Goal: Task Accomplishment & Management: Manage account settings

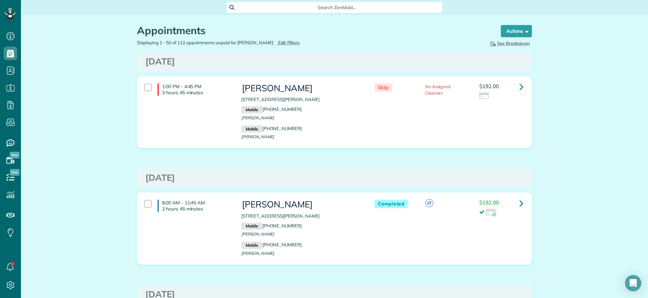
scroll to position [3, 3]
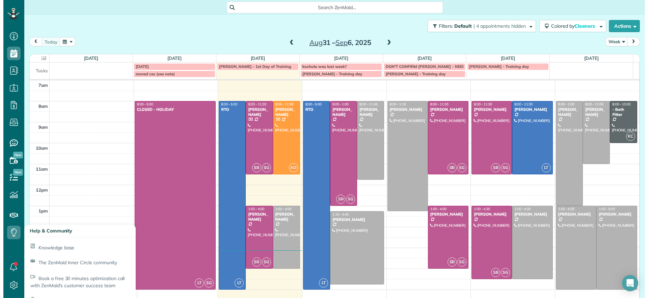
scroll to position [3, 3]
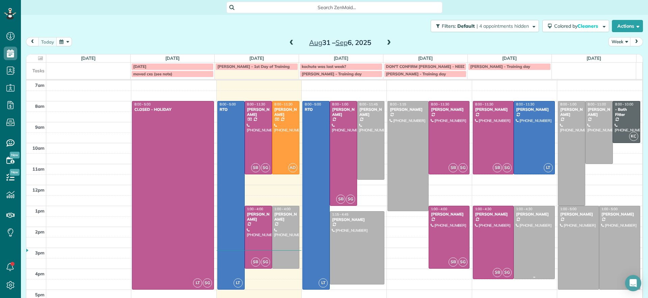
click at [516, 226] on div at bounding box center [534, 242] width 41 height 73
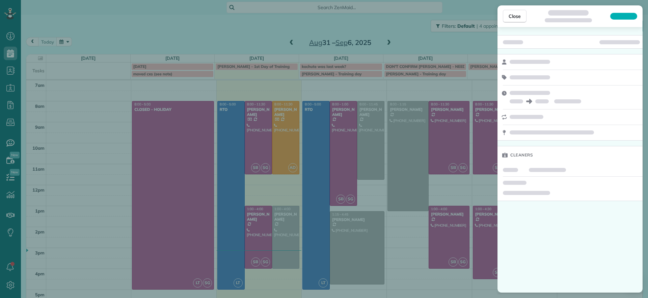
click at [408, 40] on div "Close Cleaners" at bounding box center [324, 149] width 648 height 298
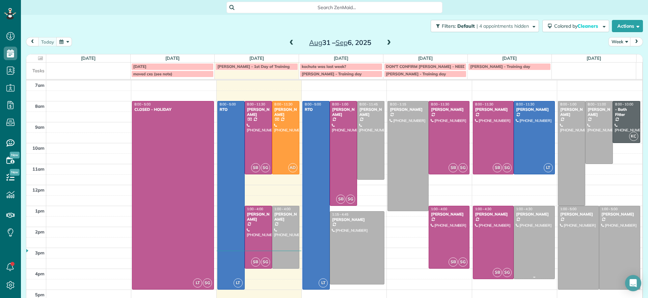
click at [521, 261] on div at bounding box center [534, 242] width 41 height 73
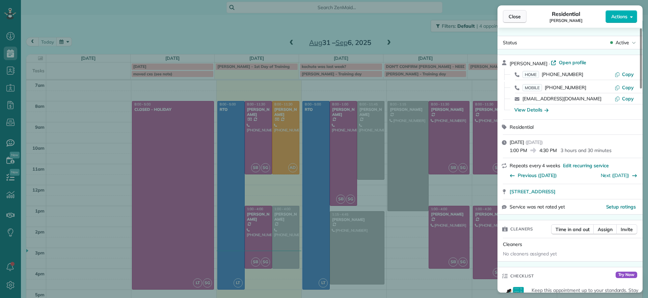
click at [515, 10] on button "Close" at bounding box center [515, 16] width 24 height 13
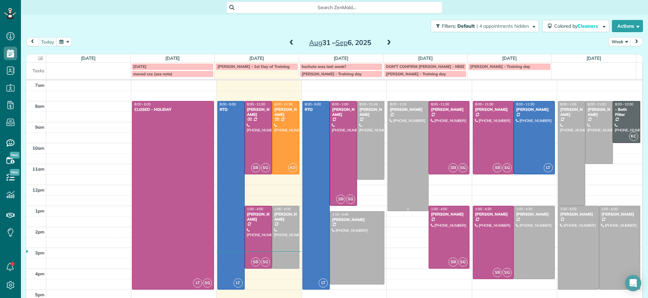
click at [392, 129] on div at bounding box center [408, 155] width 41 height 109
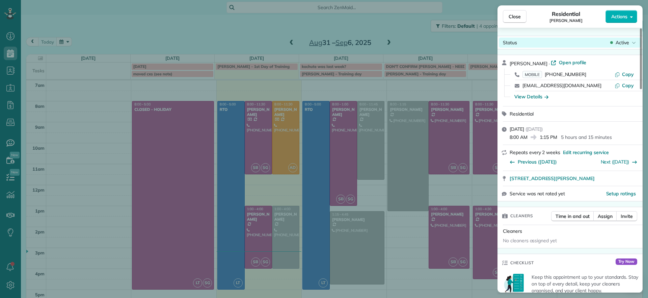
click at [616, 43] on span "Active" at bounding box center [623, 42] width 14 height 7
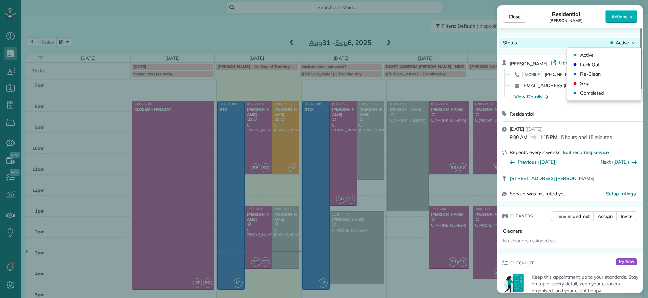
click at [617, 43] on span "Active" at bounding box center [623, 42] width 14 height 7
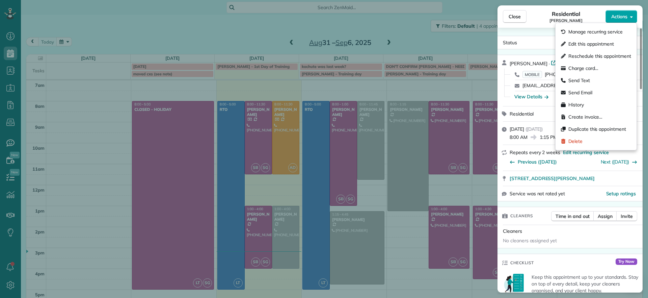
click at [630, 16] on button "Actions" at bounding box center [622, 16] width 32 height 13
click at [570, 43] on span "Edit this appointment" at bounding box center [592, 44] width 46 height 7
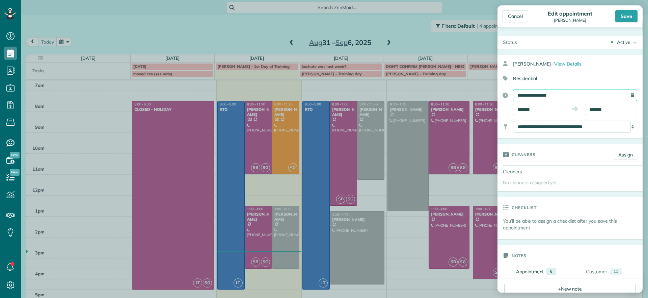
click at [616, 93] on input "**********" at bounding box center [575, 94] width 124 height 11
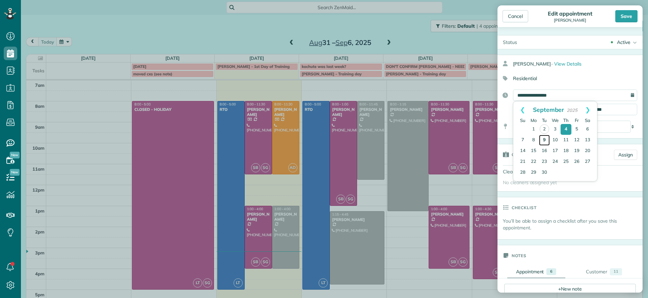
click at [543, 141] on link "9" at bounding box center [544, 140] width 11 height 11
type input "**********"
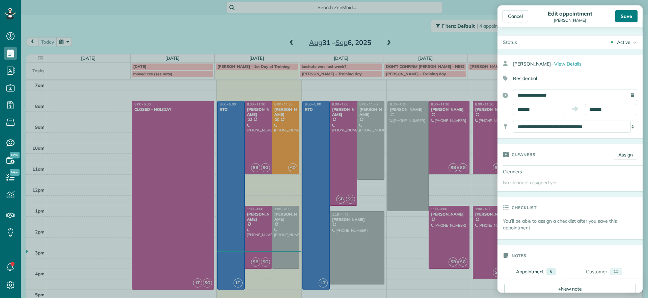
click at [625, 18] on div "Save" at bounding box center [626, 16] width 22 height 12
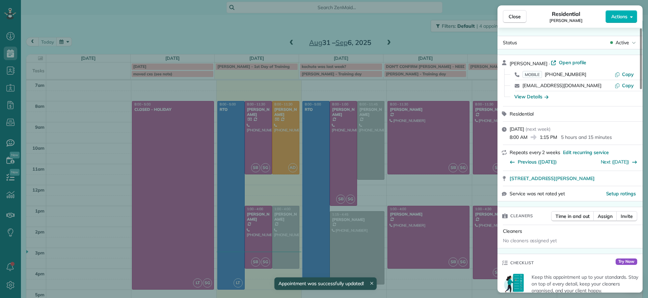
drag, startPoint x: 518, startPoint y: 22, endPoint x: 524, endPoint y: 23, distance: 5.9
click at [518, 22] on button "Close" at bounding box center [515, 16] width 24 height 13
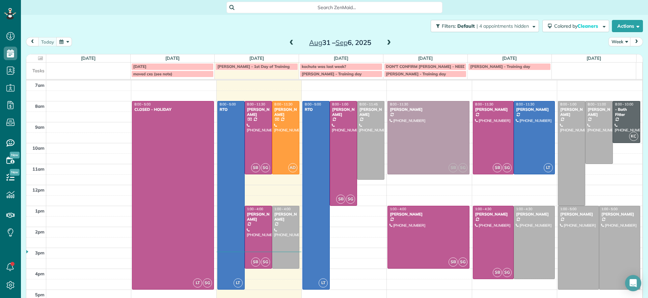
drag, startPoint x: 395, startPoint y: 220, endPoint x: 394, endPoint y: 125, distance: 95.9
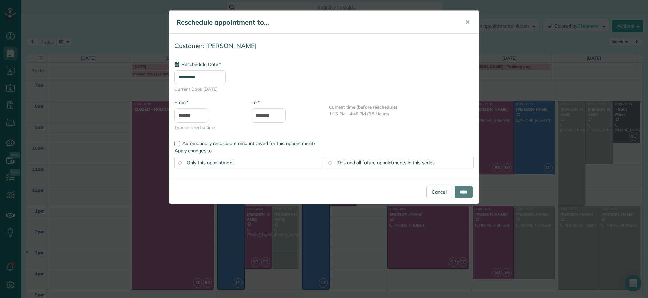
type input "**********"
click at [460, 193] on input "****" at bounding box center [464, 192] width 18 height 12
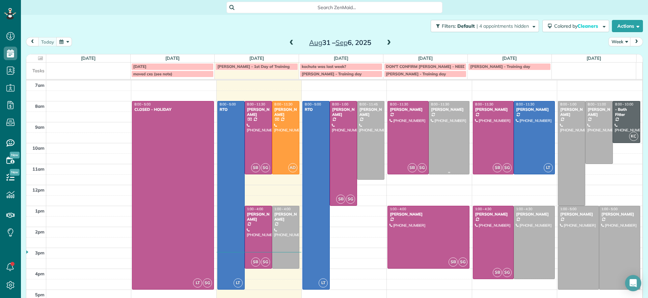
click at [452, 151] on div at bounding box center [449, 137] width 41 height 73
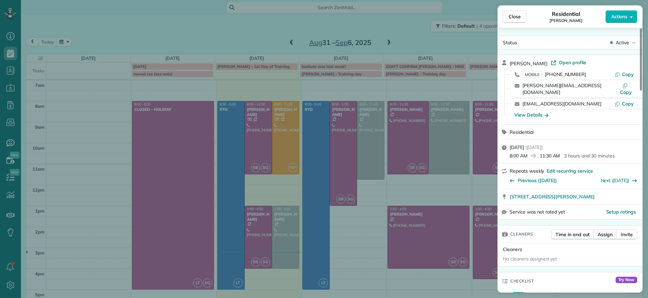
click at [606, 231] on span "Assign" at bounding box center [605, 234] width 15 height 7
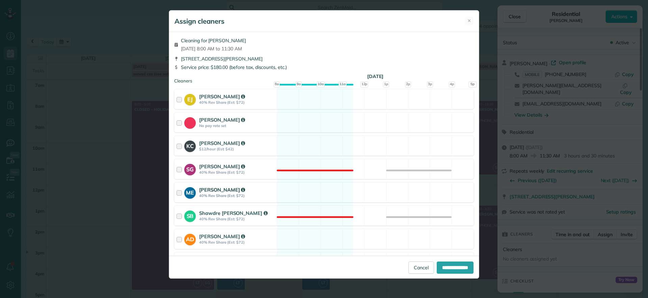
drag, startPoint x: 298, startPoint y: 193, endPoint x: 303, endPoint y: 193, distance: 4.4
click at [299, 193] on div "ME [PERSON_NAME] 40% Rev Share (Est: $72) Available" at bounding box center [324, 192] width 300 height 20
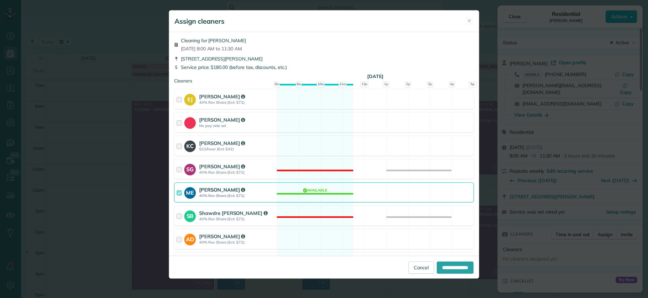
click at [296, 181] on div "Cleaning for [PERSON_NAME][DATE] 8:00 AM to 11:30 AM [STREET_ADDRESS][PERSON_NA…" at bounding box center [324, 144] width 310 height 224
click at [299, 192] on div "ME [PERSON_NAME] 40% Rev Share (Est: $72) Available" at bounding box center [324, 192] width 300 height 20
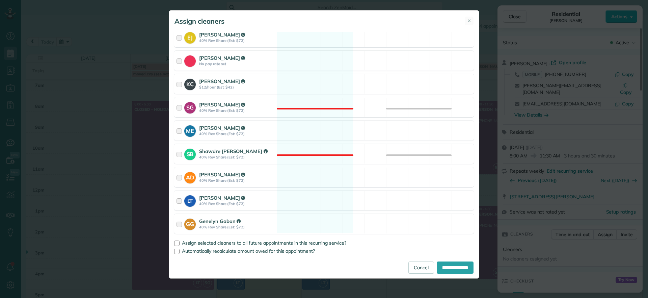
scroll to position [64, 0]
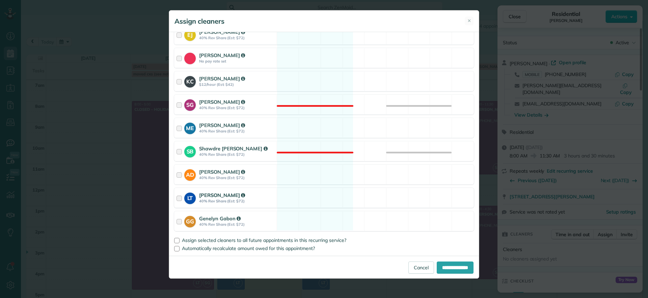
click at [296, 189] on div "LT [PERSON_NAME] 40% Rev Share (Est: $72) Available" at bounding box center [324, 198] width 300 height 20
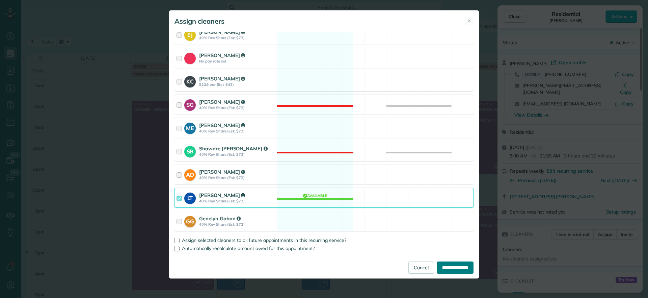
click at [457, 266] on input "**********" at bounding box center [455, 267] width 37 height 12
type input "**********"
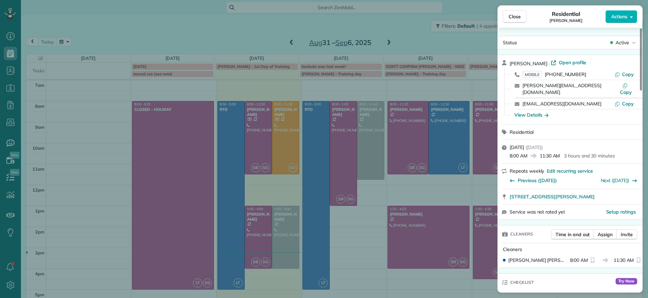
click at [377, 275] on div "Close Residential [PERSON_NAME] Actions Status Active [PERSON_NAME] · Open prof…" at bounding box center [324, 149] width 648 height 298
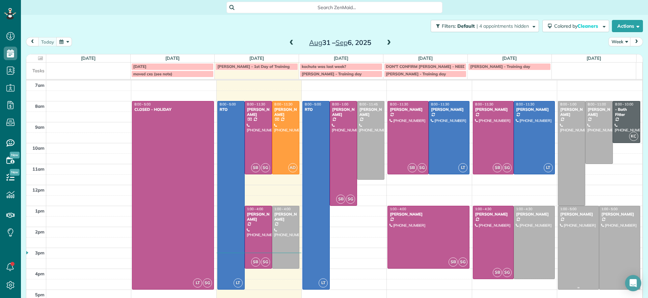
click at [571, 238] on div at bounding box center [578, 247] width 41 height 83
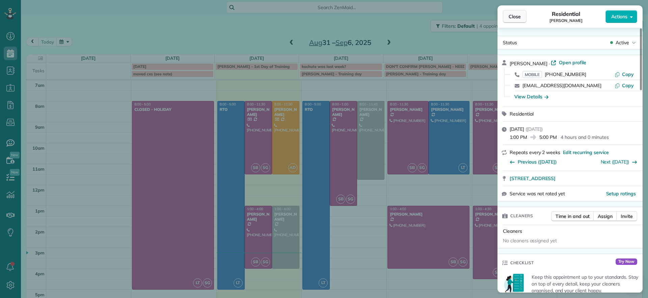
click at [511, 22] on button "Close" at bounding box center [515, 16] width 24 height 13
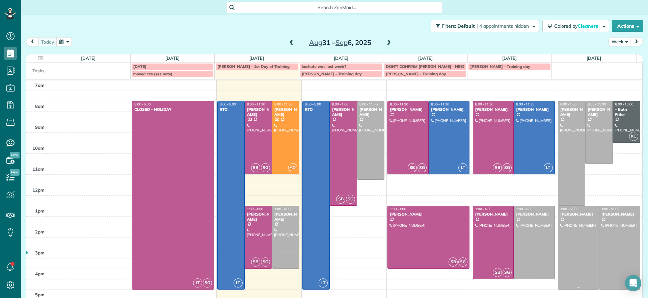
click at [580, 214] on div "[PERSON_NAME]" at bounding box center [578, 214] width 37 height 5
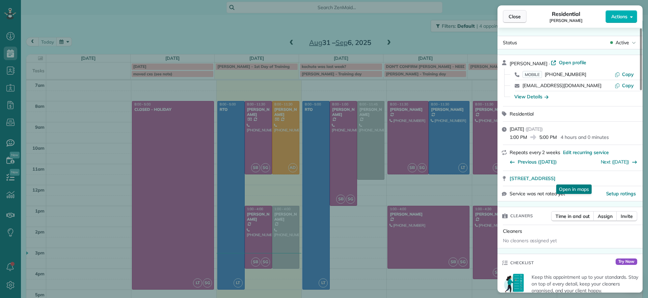
click at [519, 16] on span "Close" at bounding box center [515, 16] width 12 height 7
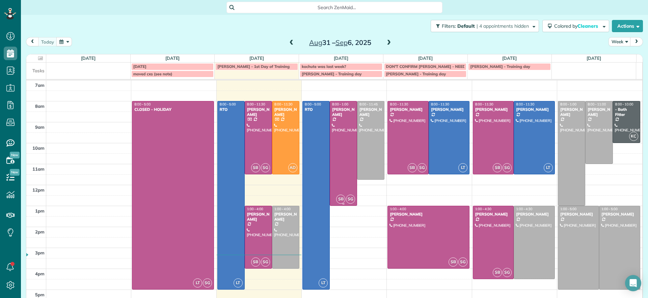
click at [335, 146] on div at bounding box center [343, 153] width 27 height 104
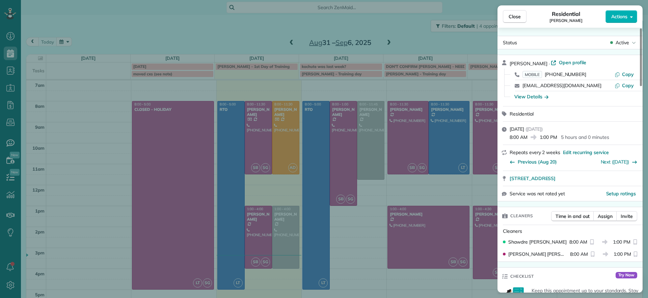
click at [620, 78] on div "MOBILE [PHONE_NUMBER] Copy" at bounding box center [574, 74] width 129 height 11
click at [620, 76] on icon "button" at bounding box center [617, 74] width 5 height 5
click at [350, 257] on div "Close Residential [PERSON_NAME] Actions Status Active [PERSON_NAME] · Open prof…" at bounding box center [324, 149] width 648 height 298
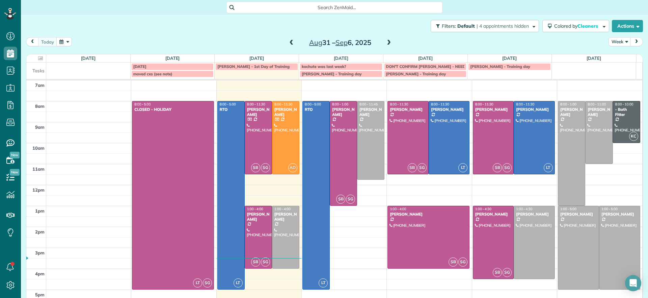
click at [389, 41] on span at bounding box center [388, 43] width 7 height 6
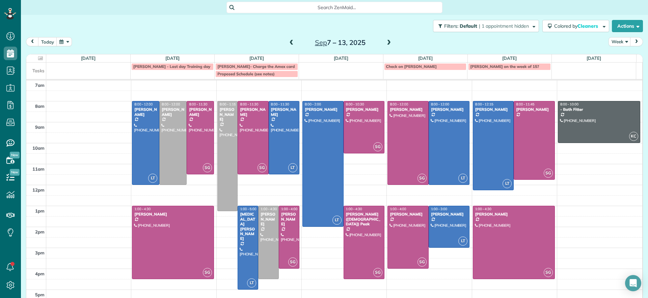
click at [288, 42] on span at bounding box center [291, 43] width 7 height 6
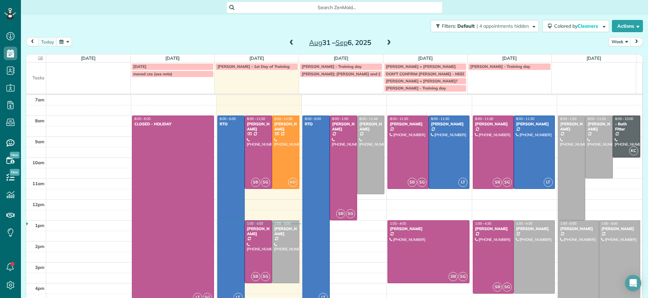
click at [386, 42] on span at bounding box center [388, 43] width 7 height 6
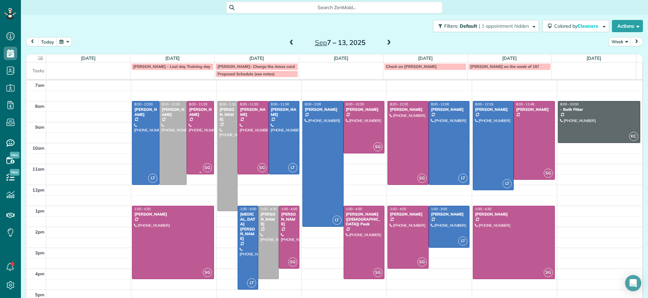
click at [204, 128] on div at bounding box center [200, 137] width 27 height 73
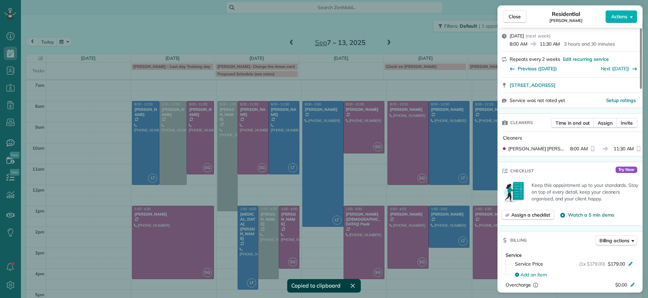
scroll to position [85, 0]
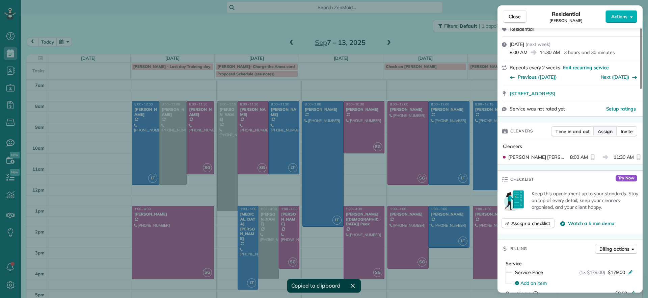
click at [608, 130] on span "Assign" at bounding box center [605, 131] width 15 height 7
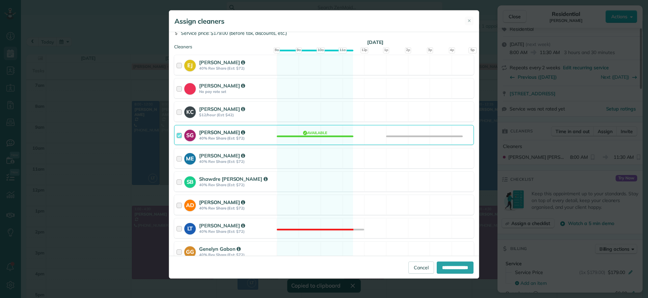
scroll to position [64, 0]
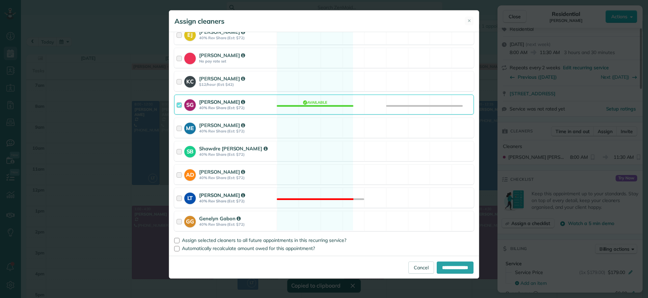
click at [303, 195] on div "LT [PERSON_NAME] 40% Rev Share (Est: $72) Not available" at bounding box center [324, 198] width 300 height 20
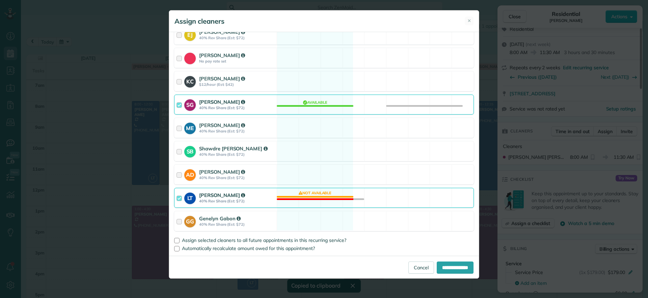
click at [303, 195] on div "LT [PERSON_NAME] 40% Rev Share (Est: $72) Not available" at bounding box center [324, 198] width 300 height 20
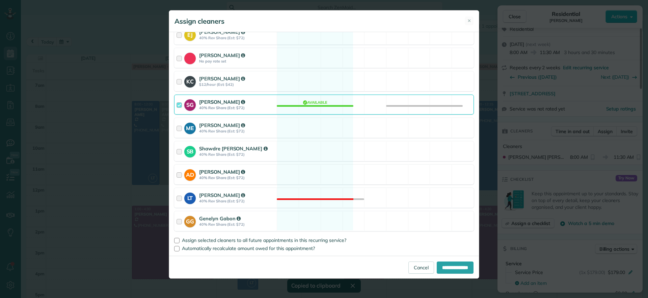
click at [295, 165] on div "AD [PERSON_NAME] 40% Rev Share (Est: $72) Available" at bounding box center [324, 174] width 300 height 20
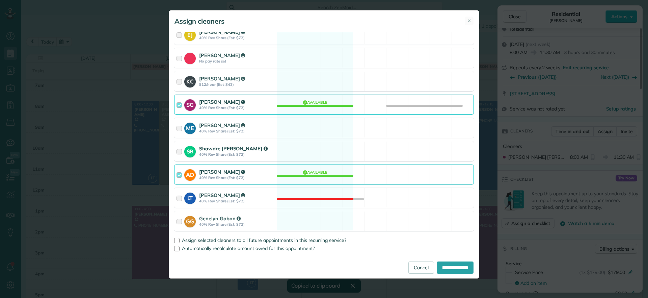
click at [299, 144] on div "SB Shawdre [PERSON_NAME] 40% Rev Share (Est: $72) Available" at bounding box center [324, 151] width 300 height 20
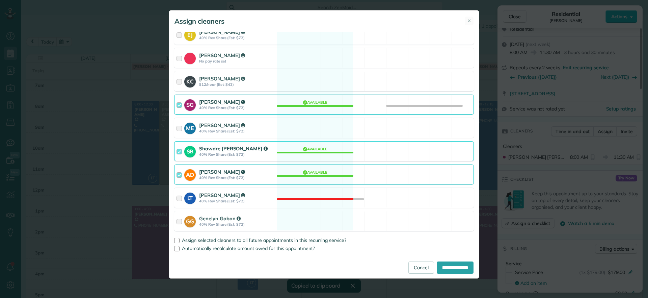
click at [309, 174] on div "AD [PERSON_NAME] 40% Rev Share (Est: $72) Available" at bounding box center [324, 174] width 300 height 20
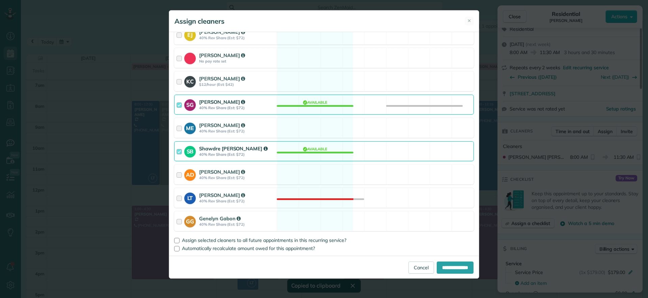
click at [311, 148] on div "SB Shawdre [PERSON_NAME] 40% Rev Share (Est: $72) Available" at bounding box center [324, 151] width 300 height 20
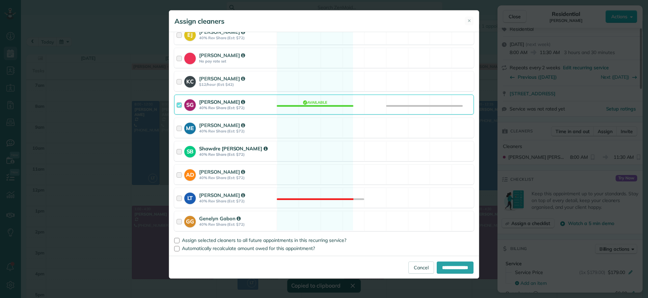
click at [312, 150] on div "SB Shawdre [PERSON_NAME] 40% Rev Share (Est: $72) Available" at bounding box center [324, 151] width 300 height 20
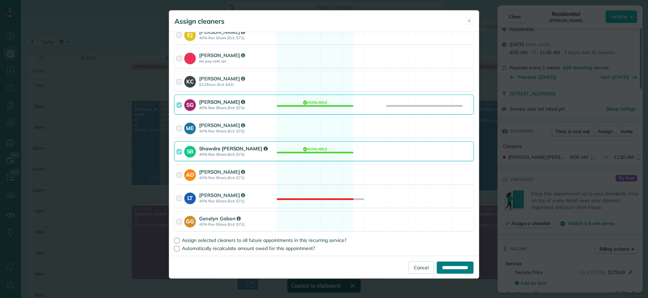
click at [455, 271] on input "**********" at bounding box center [455, 267] width 37 height 12
type input "**********"
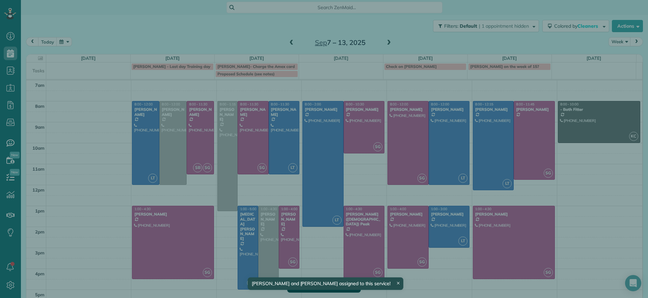
click at [147, 254] on div "Close Residential [PERSON_NAME] Actions Status Active [PERSON_NAME] · Open prof…" at bounding box center [324, 149] width 648 height 298
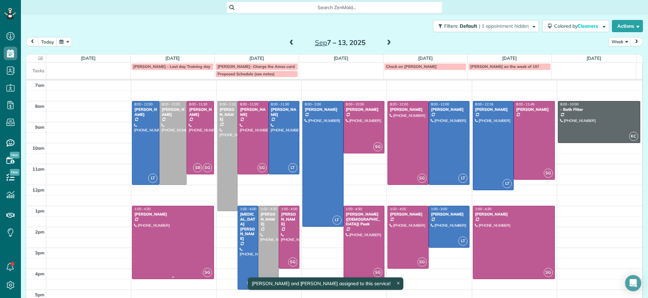
click at [176, 249] on div at bounding box center [172, 242] width 81 height 73
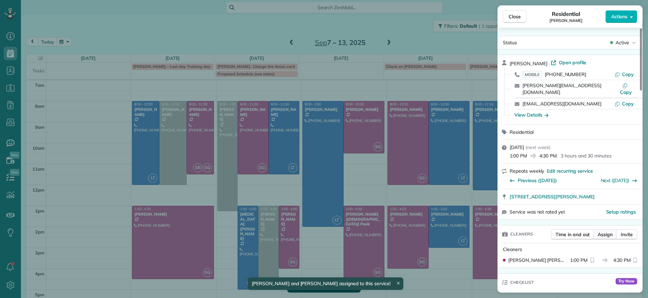
click at [604, 231] on span "Assign" at bounding box center [605, 234] width 15 height 7
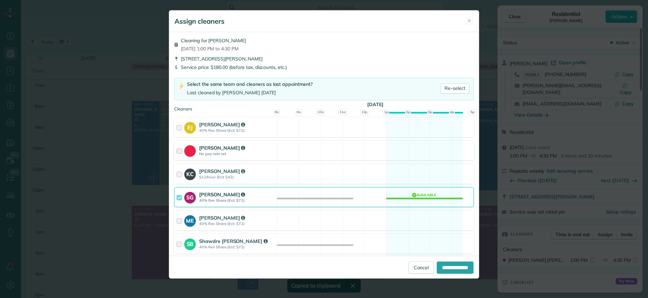
scroll to position [84, 0]
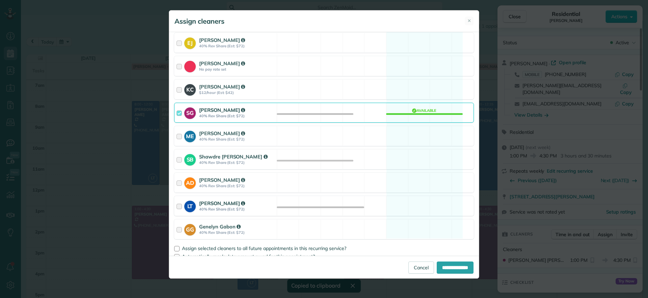
click at [418, 203] on div "LT [PERSON_NAME] 40% Rev Share (Est: $72) Available" at bounding box center [324, 206] width 300 height 20
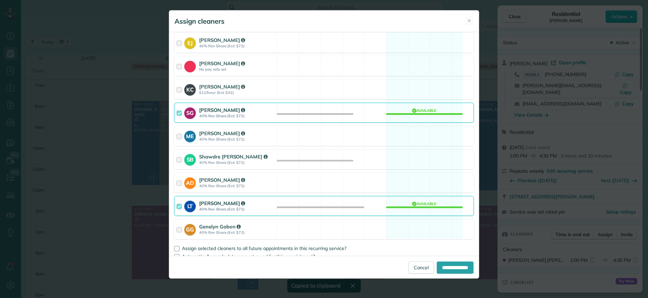
click at [431, 218] on div "Cleaning for [PERSON_NAME][DATE] 1:00 PM to 4:30 PM [STREET_ADDRESS][PERSON_NAM…" at bounding box center [324, 144] width 310 height 224
click at [416, 157] on div "SB Shawdre [PERSON_NAME] 40% Rev Share (Est: $72) Available" at bounding box center [324, 159] width 300 height 20
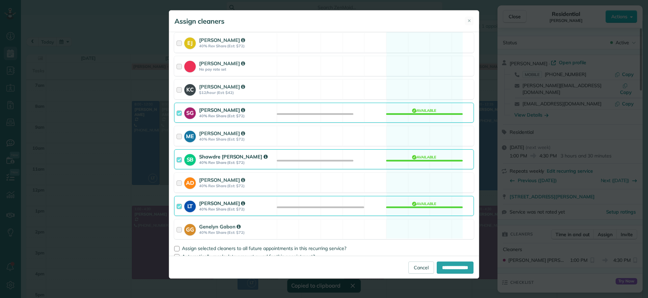
click at [401, 199] on div "LT [PERSON_NAME] 40% Rev Share (Est: $72) Available" at bounding box center [324, 206] width 300 height 20
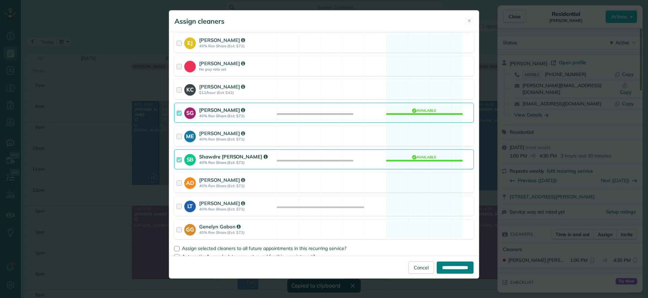
click at [438, 263] on input "**********" at bounding box center [455, 267] width 37 height 12
type input "**********"
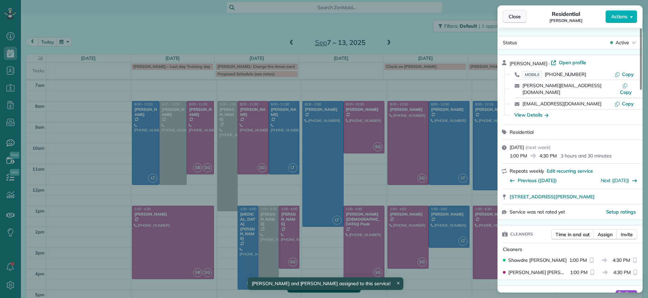
click at [518, 16] on span "Close" at bounding box center [515, 16] width 12 height 7
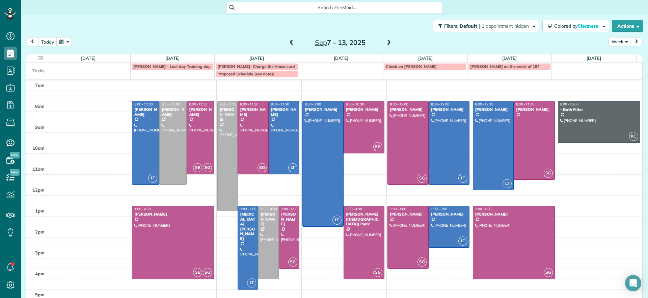
click at [291, 46] on span at bounding box center [291, 43] width 7 height 6
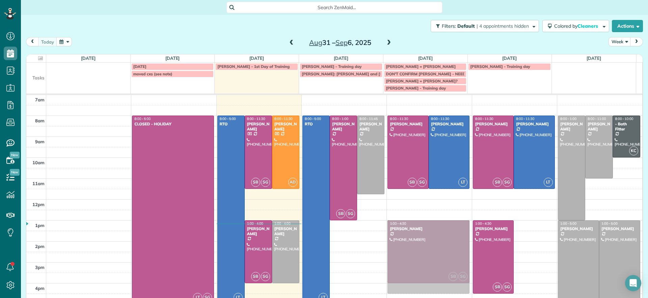
drag, startPoint x: 533, startPoint y: 248, endPoint x: 451, endPoint y: 249, distance: 82.4
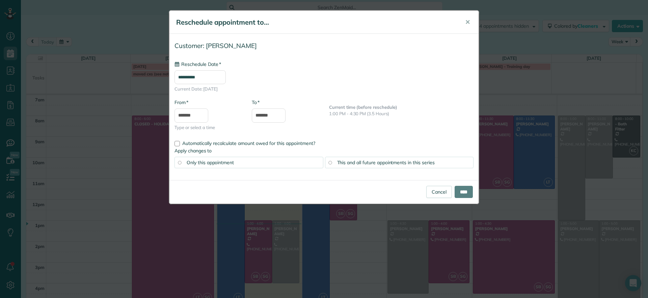
type input "**********"
click at [461, 191] on input "****" at bounding box center [464, 192] width 18 height 12
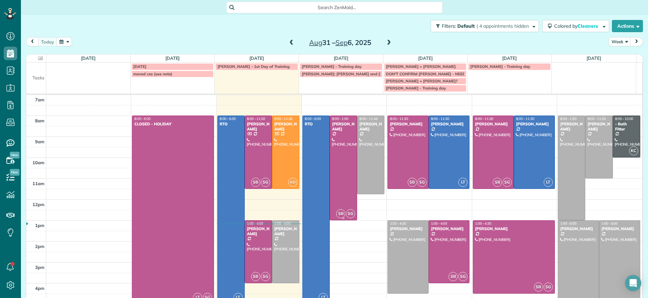
click at [348, 127] on link "SB SG 8:00 - 1:00 [PERSON_NAME] [PHONE_NUMBER] [STREET_ADDRESS]" at bounding box center [343, 167] width 27 height 105
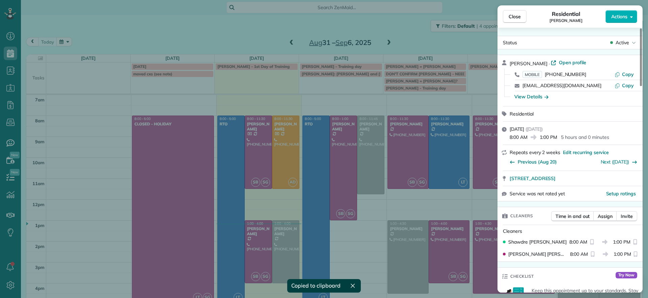
click at [354, 175] on div "Close Residential [PERSON_NAME] Actions Status Active [PERSON_NAME] · Open prof…" at bounding box center [324, 149] width 648 height 298
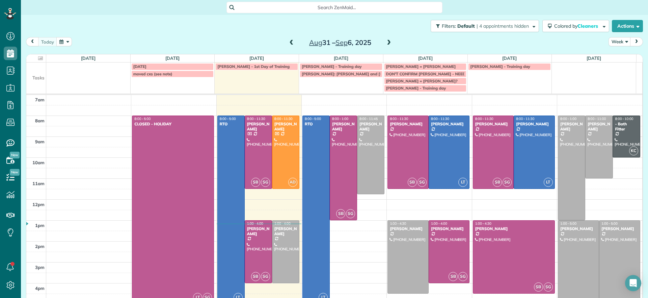
click at [362, 167] on body "Dashboard Scheduling Calendar View List View Dispatch View - Weekly scheduling …" at bounding box center [324, 149] width 648 height 298
click at [361, 166] on div at bounding box center [371, 155] width 27 height 78
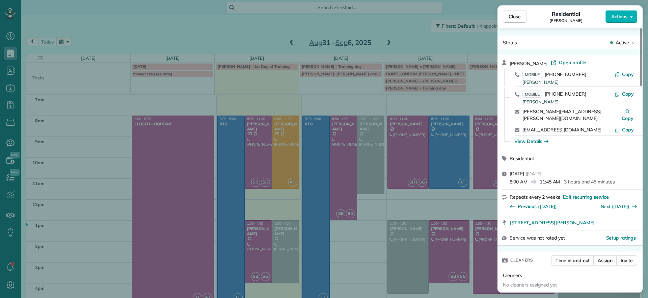
click at [373, 176] on div "Close Residential [PERSON_NAME] Actions Status Active [PERSON_NAME] · Open prof…" at bounding box center [324, 149] width 648 height 298
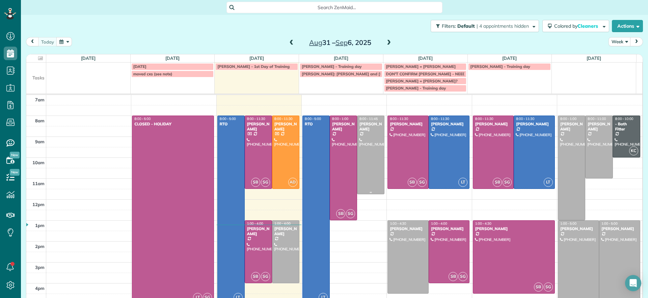
click at [368, 176] on div at bounding box center [371, 155] width 27 height 78
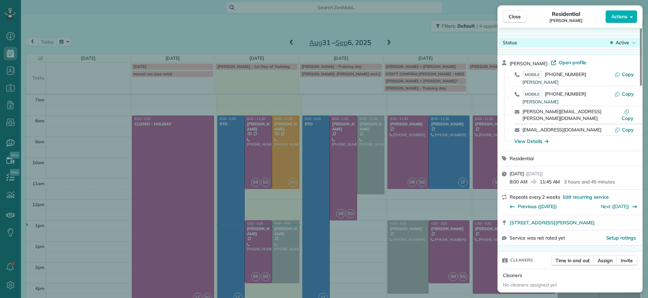
click at [625, 45] on span "Active" at bounding box center [623, 42] width 14 height 7
click at [626, 44] on span "Active" at bounding box center [623, 42] width 14 height 7
click at [607, 257] on button "Assign" at bounding box center [606, 260] width 24 height 10
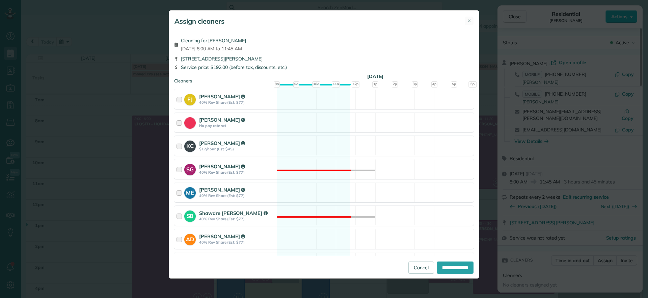
click at [295, 175] on div "SG [PERSON_NAME] 40% Rev Share (Est: $77) Not available" at bounding box center [324, 169] width 300 height 20
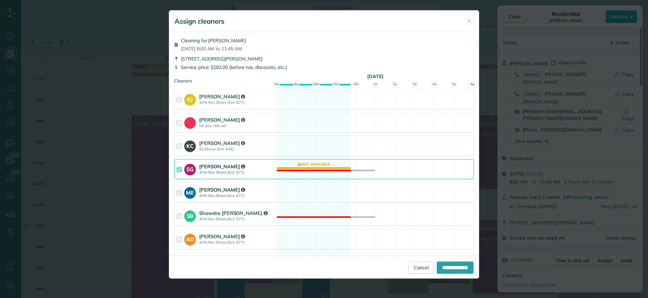
click at [296, 182] on div "ME [PERSON_NAME] 40% Rev Share (Est: $77) Available" at bounding box center [324, 192] width 300 height 20
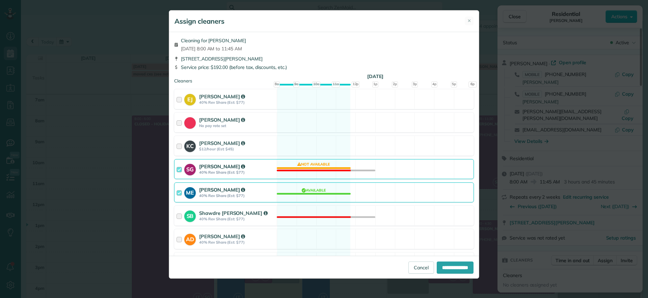
click at [299, 164] on div "SG [PERSON_NAME] 40% Rev Share (Est: $77) Not available" at bounding box center [324, 169] width 300 height 20
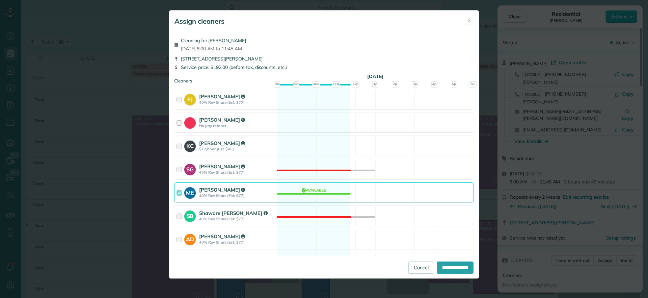
click at [306, 190] on div "ME [PERSON_NAME] 40% Rev Share (Est: $77) Available" at bounding box center [324, 192] width 300 height 20
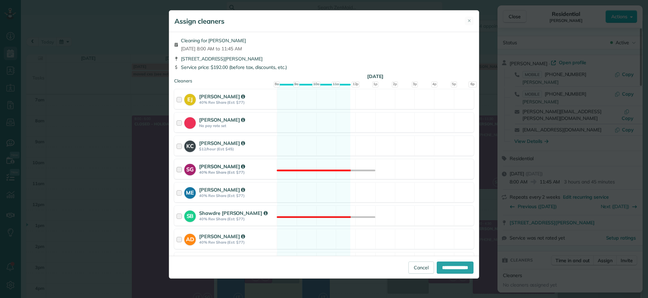
click at [306, 166] on div "SG [PERSON_NAME] 40% Rev Share (Est: $77) Not available" at bounding box center [324, 169] width 300 height 20
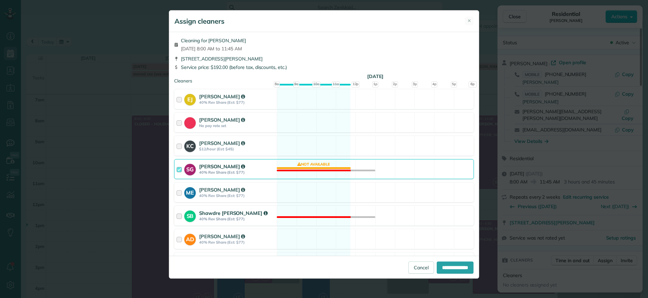
click at [303, 214] on div "SB Shawdre [PERSON_NAME] 40% Rev Share (Est: $77) Not available" at bounding box center [324, 216] width 300 height 20
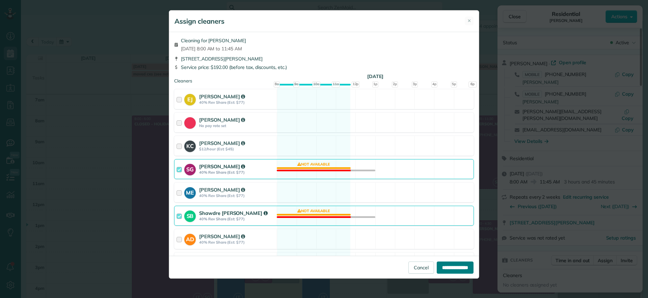
click at [449, 266] on input "**********" at bounding box center [455, 267] width 37 height 12
type input "**********"
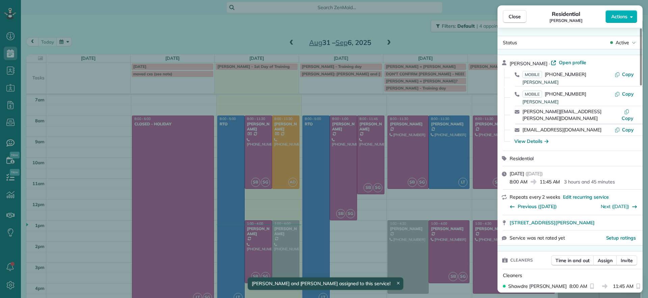
drag, startPoint x: 381, startPoint y: 214, endPoint x: 385, endPoint y: 210, distance: 5.0
click at [382, 214] on div "Close Residential [PERSON_NAME] Actions Status Active [PERSON_NAME] · Open prof…" at bounding box center [324, 149] width 648 height 298
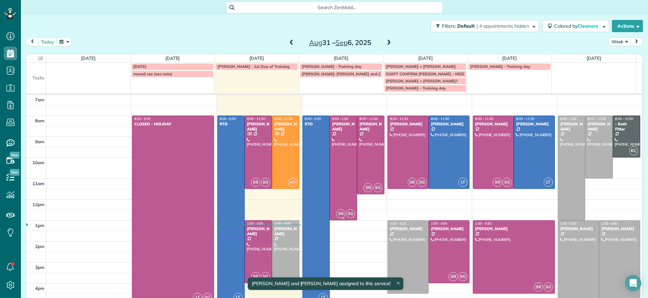
click at [335, 129] on div "[PERSON_NAME]" at bounding box center [343, 127] width 23 height 10
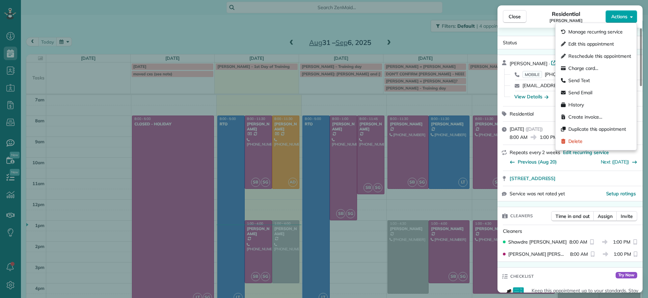
click at [607, 17] on button "Actions" at bounding box center [622, 16] width 32 height 13
click at [592, 42] on span "Edit this appointment" at bounding box center [592, 44] width 46 height 7
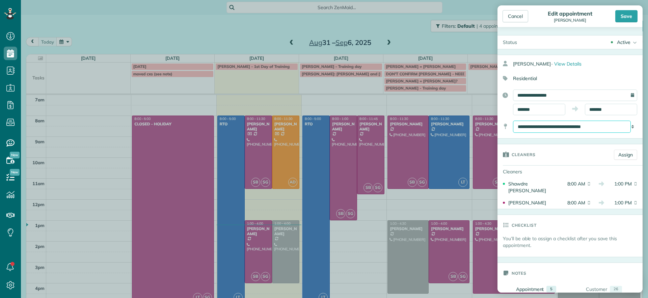
click at [578, 129] on select "**********" at bounding box center [572, 127] width 118 height 12
click at [593, 95] on input "**********" at bounding box center [575, 94] width 124 height 11
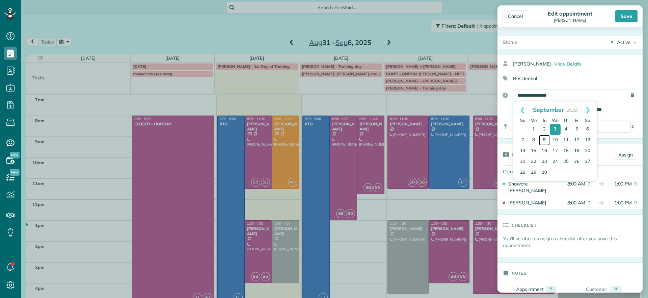
click at [543, 141] on link "9" at bounding box center [544, 140] width 11 height 11
type input "**********"
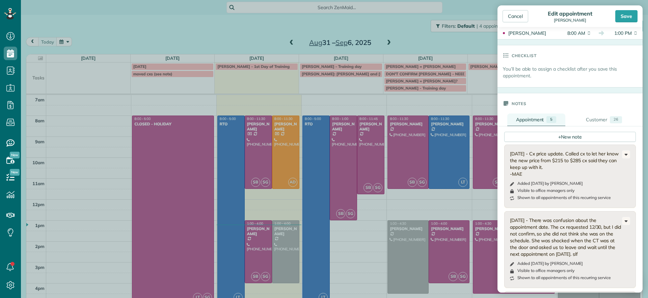
scroll to position [84, 0]
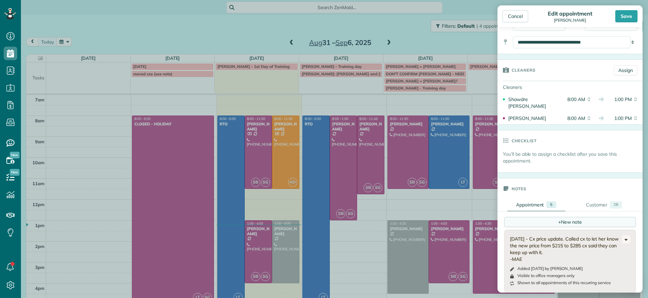
click at [550, 217] on div "+ New note" at bounding box center [570, 222] width 132 height 10
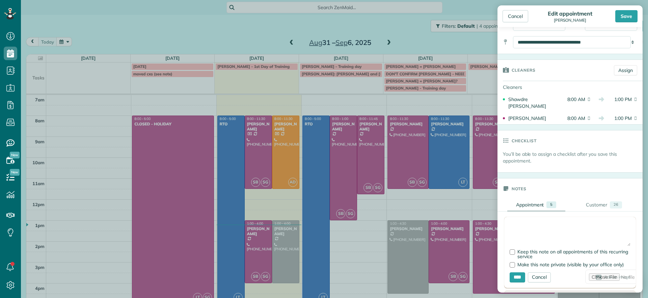
click at [526, 222] on textarea at bounding box center [570, 234] width 121 height 24
click at [514, 249] on label "Keep this note on all appointments of this recurring service" at bounding box center [570, 253] width 121 height 9
click at [513, 262] on div at bounding box center [512, 264] width 5 height 5
click at [528, 225] on textarea at bounding box center [570, 234] width 121 height 24
type textarea "**********"
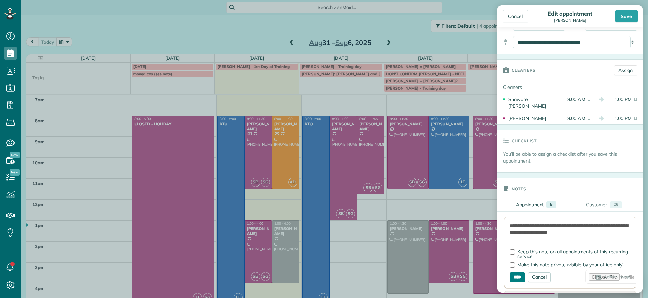
click at [518, 279] on input "****" at bounding box center [518, 277] width 16 height 10
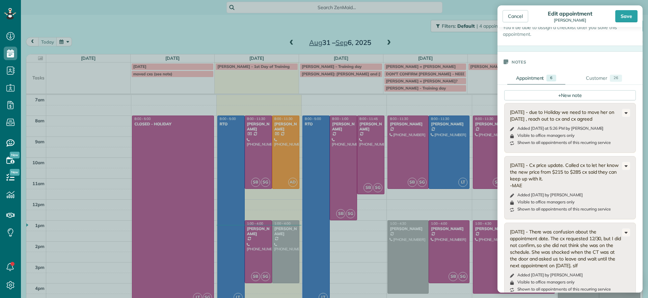
scroll to position [0, 0]
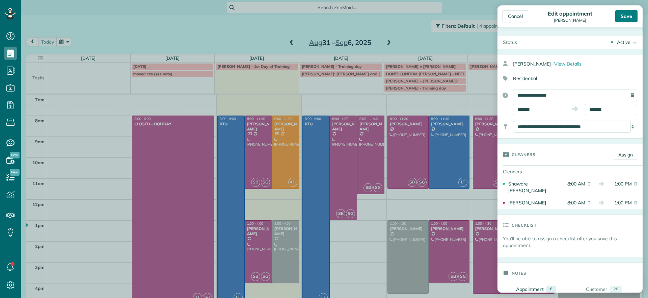
click at [633, 16] on div "Save" at bounding box center [626, 16] width 22 height 12
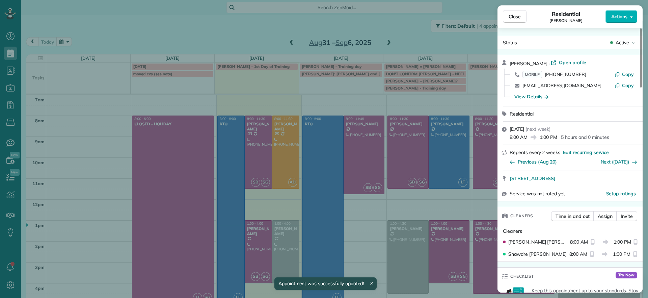
click at [374, 227] on div "Close Residential [PERSON_NAME] Actions Status Active [PERSON_NAME] · Open prof…" at bounding box center [324, 149] width 648 height 298
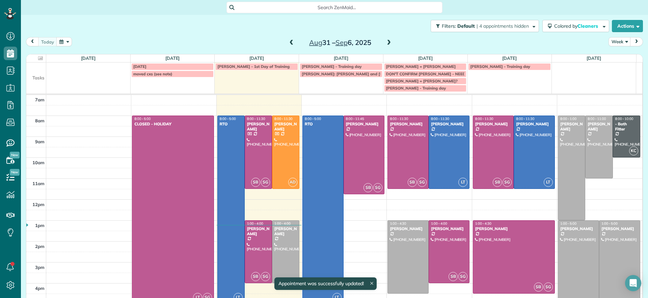
click at [386, 41] on span at bounding box center [388, 43] width 7 height 6
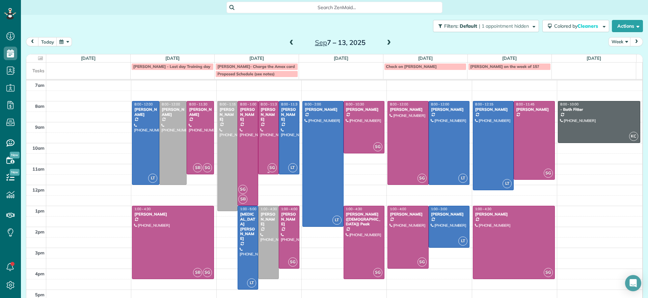
click at [261, 123] on div at bounding box center [269, 137] width 20 height 73
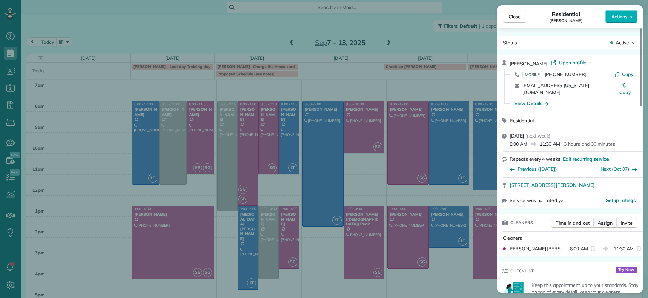
click at [603, 219] on span "Assign" at bounding box center [605, 222] width 15 height 7
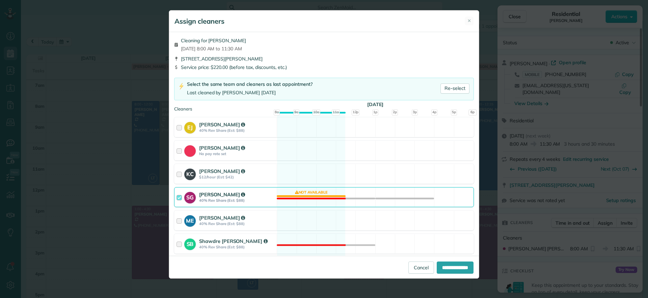
click at [281, 191] on div "SG [PERSON_NAME] 40% Rev Share (Est: $88) Not available" at bounding box center [324, 197] width 300 height 20
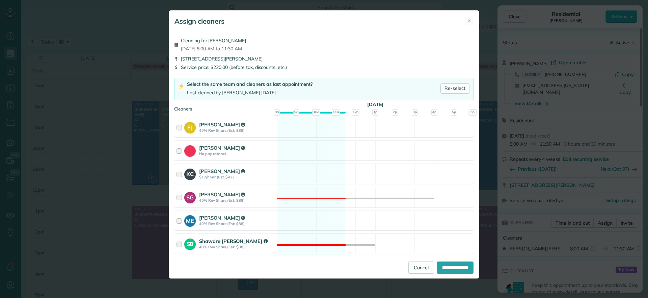
click at [306, 239] on div "SB Shawdre [PERSON_NAME] 40% Rev Share (Est: $88) Not available" at bounding box center [324, 244] width 300 height 20
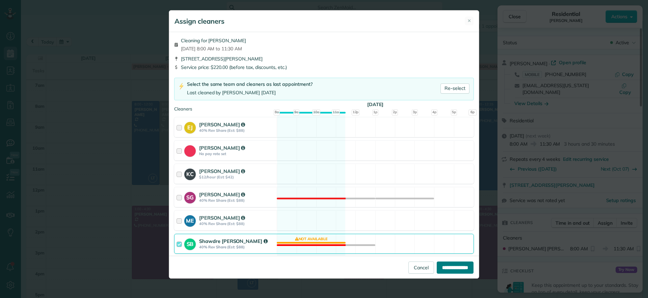
click at [437, 267] on input "**********" at bounding box center [455, 267] width 37 height 12
type input "**********"
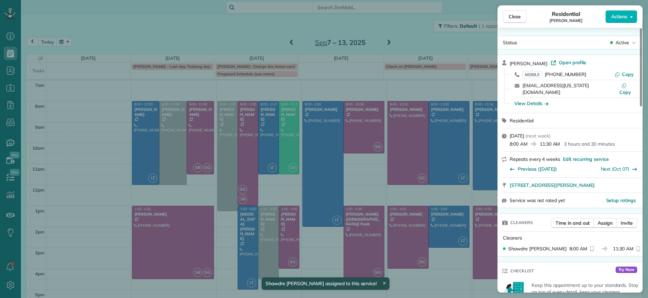
click at [313, 247] on div "Close Residential [PERSON_NAME] Actions Status Active [PERSON_NAME] · Open prof…" at bounding box center [324, 149] width 648 height 298
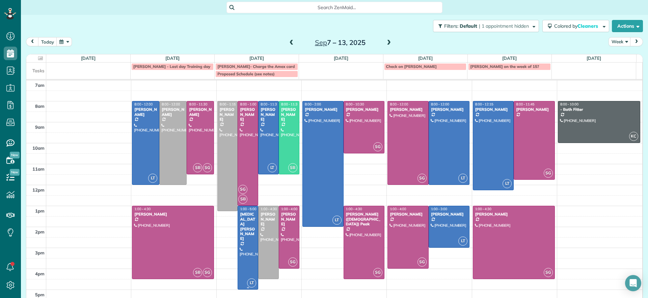
click at [246, 241] on div at bounding box center [248, 247] width 20 height 83
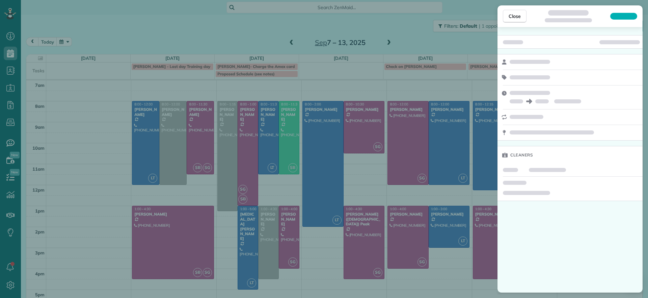
click at [305, 250] on div "Close Cleaners" at bounding box center [324, 149] width 648 height 298
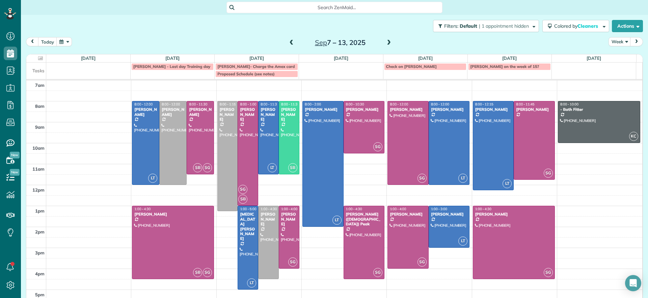
click at [288, 40] on span at bounding box center [291, 43] width 7 height 6
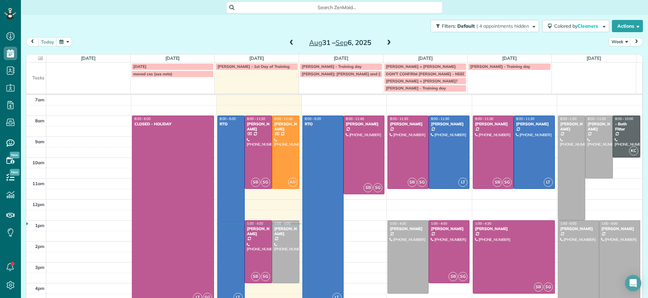
click at [386, 43] on span at bounding box center [388, 43] width 7 height 6
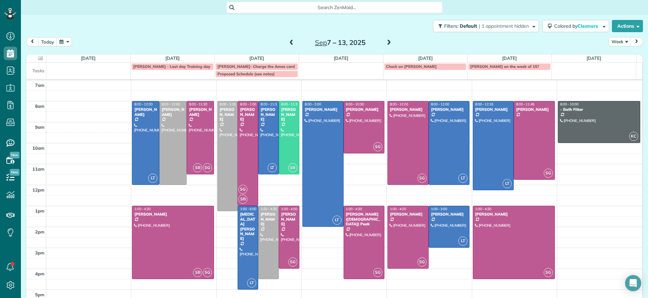
click at [231, 84] on div "7am 8am 9am 10am 11am 12pm 1pm 2pm 3pm 4pm 5pm LT 8:00 - 12:00 [PERSON_NAME] [P…" at bounding box center [334, 195] width 616 height 230
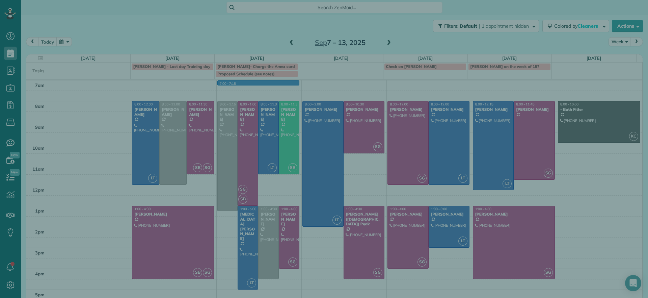
click at [232, 75] on div "Cancel New appointment Select a contact Add new" at bounding box center [324, 149] width 648 height 298
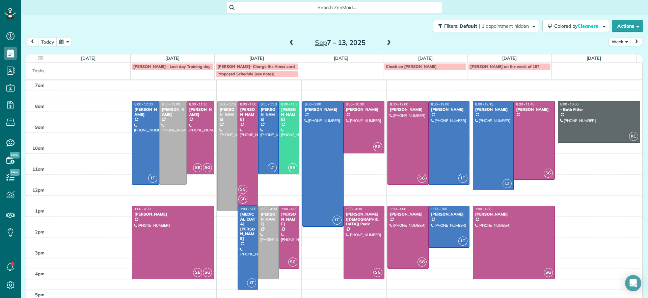
click at [232, 75] on span "Proposed Schedule (see notes)" at bounding box center [245, 73] width 57 height 5
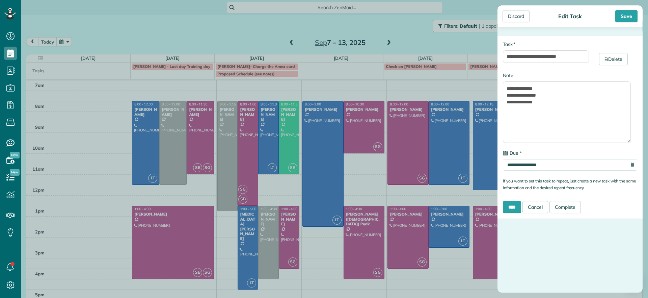
click at [247, 129] on div "**********" at bounding box center [324, 149] width 648 height 298
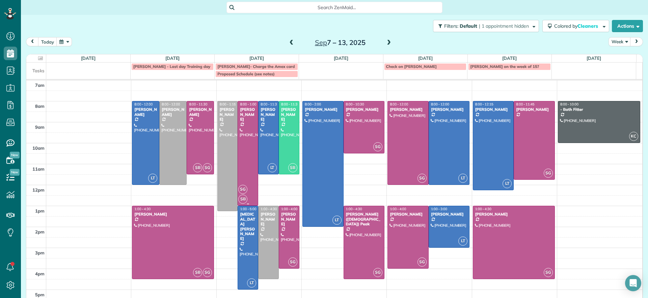
click at [247, 129] on div at bounding box center [248, 153] width 20 height 104
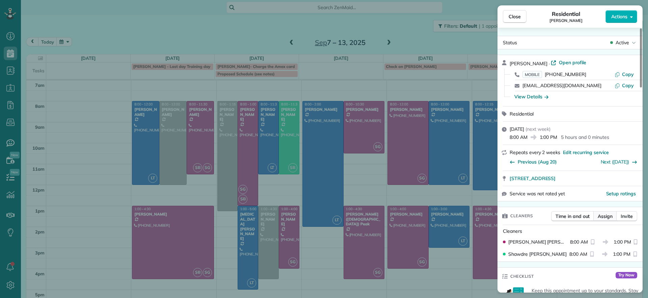
click at [605, 217] on span "Assign" at bounding box center [605, 216] width 15 height 7
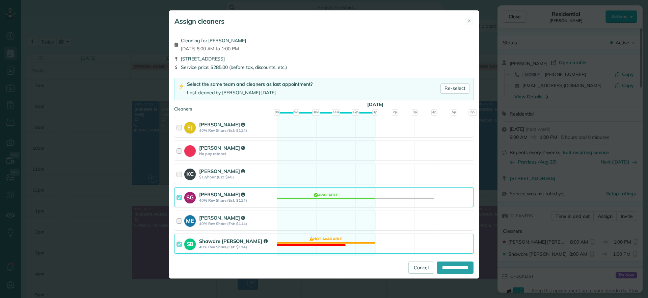
click at [311, 242] on div "SB Shawdre [PERSON_NAME] 40% Rev Share (Est: $114) Not available" at bounding box center [324, 244] width 300 height 20
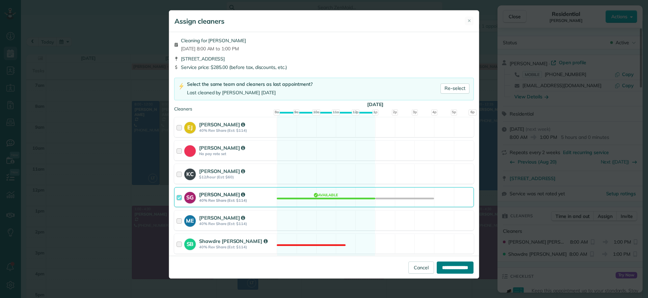
click at [456, 270] on input "**********" at bounding box center [455, 267] width 37 height 12
type input "**********"
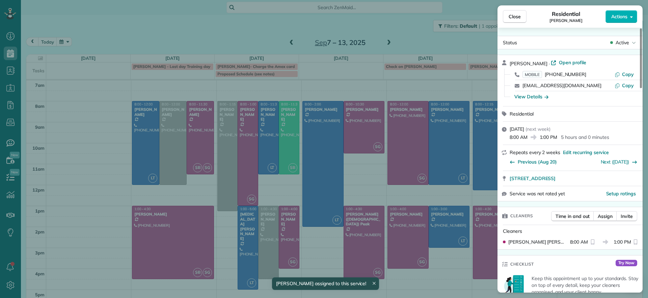
drag, startPoint x: 403, startPoint y: 42, endPoint x: 409, endPoint y: 41, distance: 5.8
click at [404, 41] on div "Close Residential [PERSON_NAME] Actions Status Active [PERSON_NAME] · Open prof…" at bounding box center [324, 149] width 648 height 298
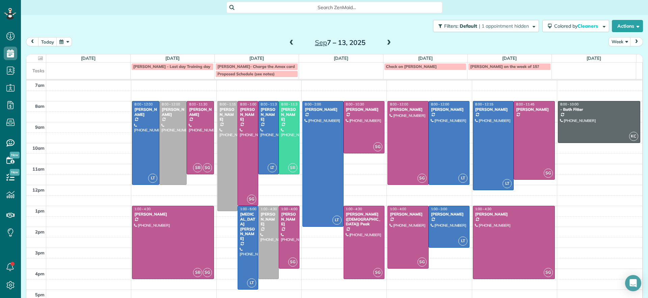
click at [388, 41] on span at bounding box center [388, 43] width 7 height 6
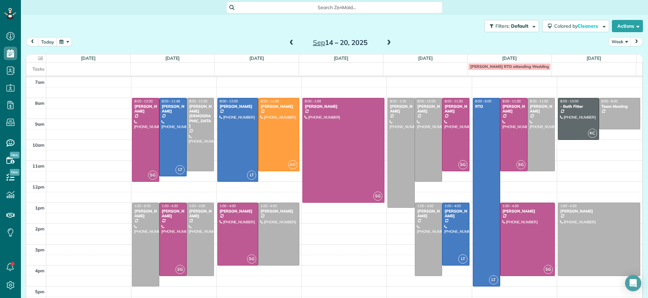
click at [288, 45] on span at bounding box center [291, 43] width 7 height 6
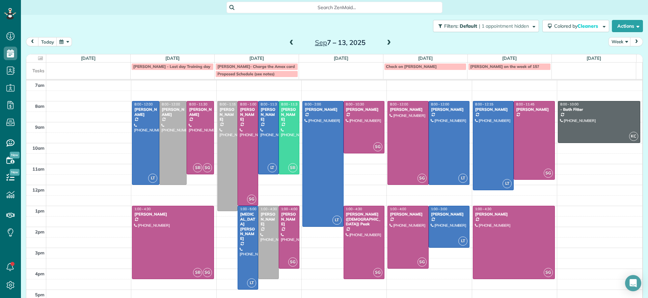
click at [386, 41] on span at bounding box center [388, 43] width 7 height 6
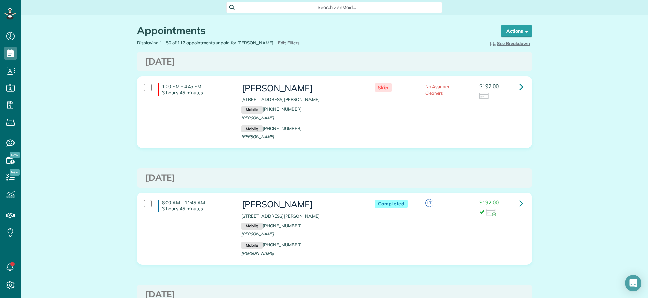
scroll to position [3, 3]
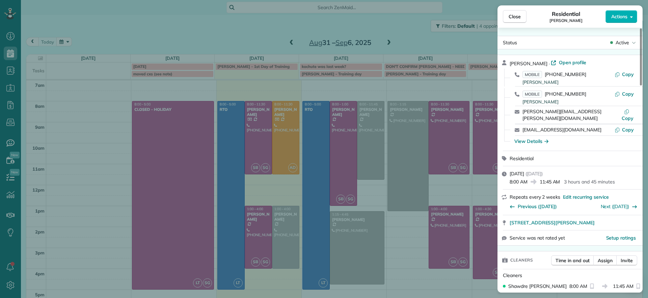
scroll to position [3, 3]
